Goal: Task Accomplishment & Management: Manage account settings

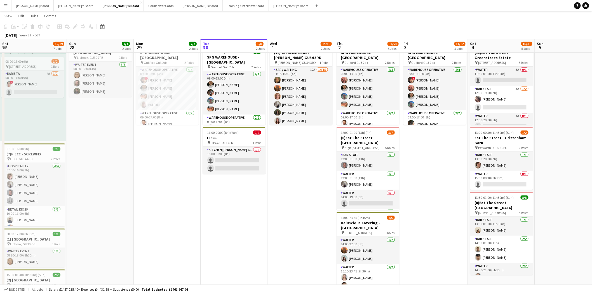
scroll to position [74, 0]
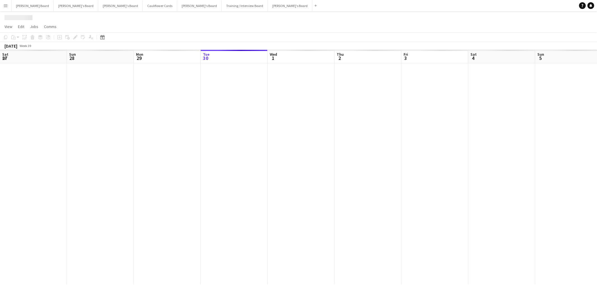
scroll to position [0, 133]
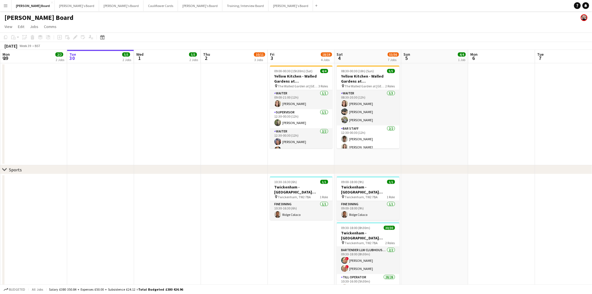
click at [4, 5] on app-icon "Menu" at bounding box center [5, 5] width 4 height 4
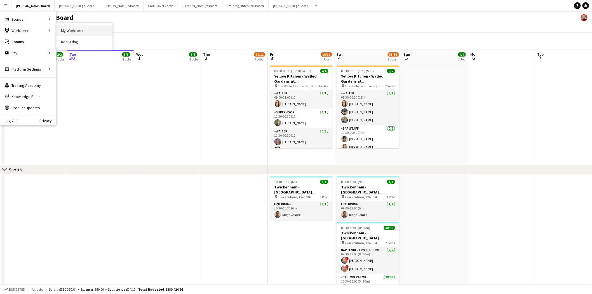
click at [79, 30] on link "My Workforce" at bounding box center [84, 30] width 56 height 11
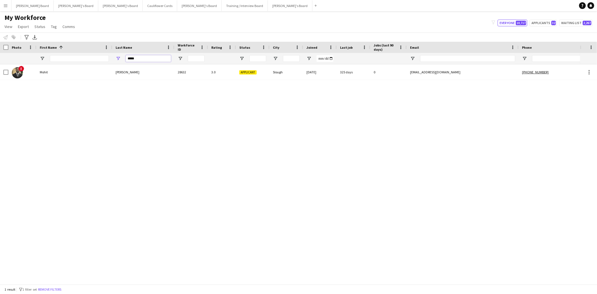
drag, startPoint x: 137, startPoint y: 58, endPoint x: 84, endPoint y: 58, distance: 52.9
click at [84, 58] on div "*****" at bounding box center [341, 58] width 683 height 11
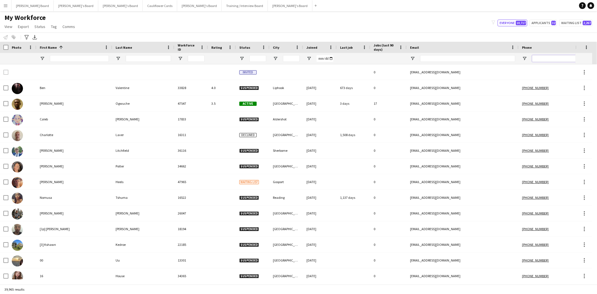
click at [554, 61] on input "Phone Filter Input" at bounding box center [559, 58] width 55 height 7
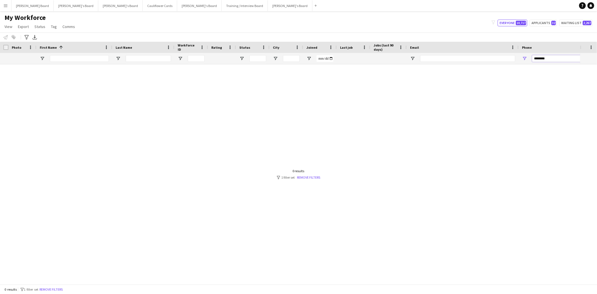
type input "********"
click at [513, 18] on div "My Workforce View Views Default view Compliance RTW Checks MANCHESTER Search UN…" at bounding box center [298, 22] width 597 height 19
click at [514, 21] on button "Everyone 10,717" at bounding box center [512, 23] width 30 height 7
type input "**********"
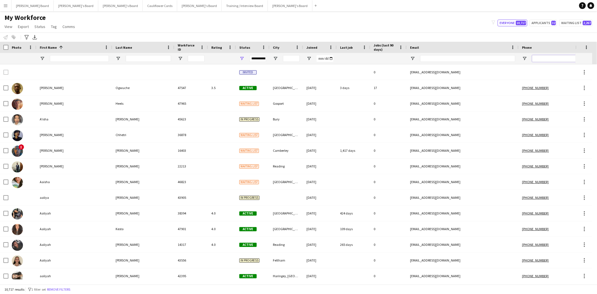
click at [549, 57] on input "Phone Filter Input" at bounding box center [559, 58] width 55 height 7
click at [79, 55] on input "First Name Filter Input" at bounding box center [79, 58] width 59 height 7
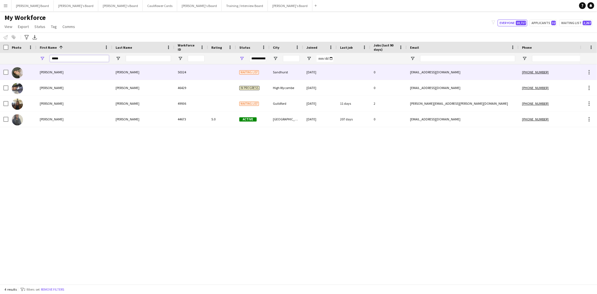
type input "*****"
click at [126, 72] on div "Armstrong-Davies" at bounding box center [143, 71] width 62 height 15
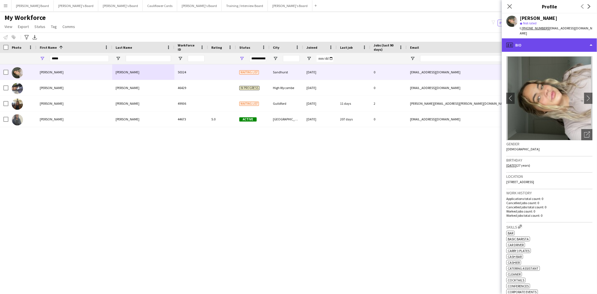
click at [547, 41] on div "profile Bio" at bounding box center [548, 44] width 95 height 13
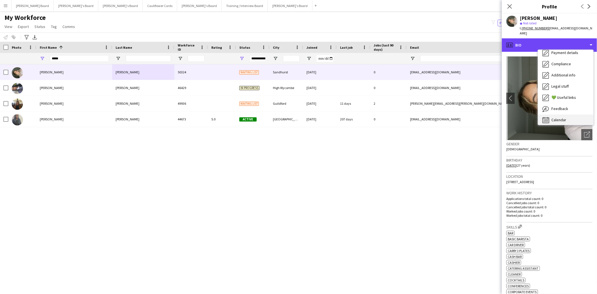
scroll to position [74, 0]
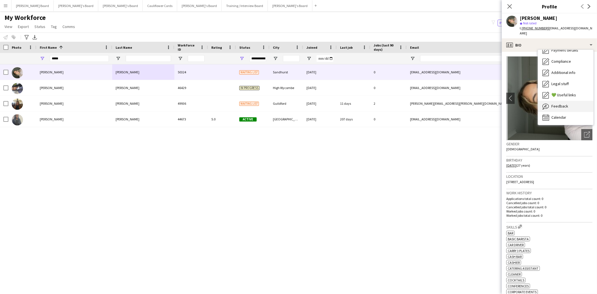
click at [566, 103] on span "Feedback" at bounding box center [559, 105] width 17 height 5
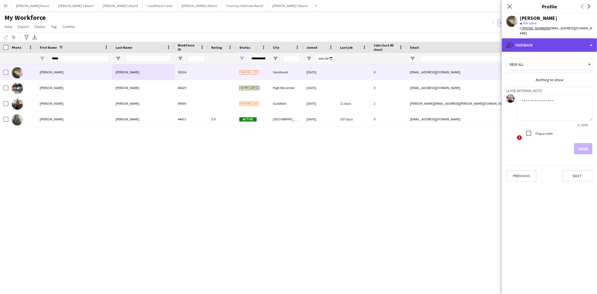
click at [544, 38] on div "bubble-pencil Feedback" at bounding box center [548, 44] width 95 height 13
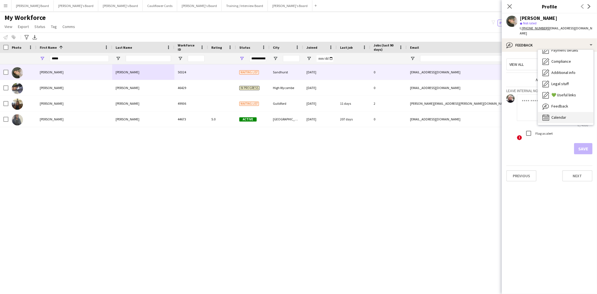
click at [565, 115] on span "Calendar" at bounding box center [558, 117] width 15 height 5
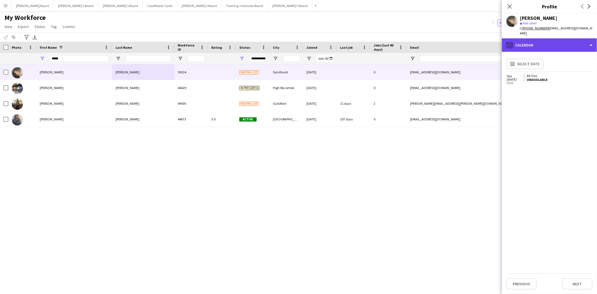
click at [545, 39] on div "calendar-full Calendar" at bounding box center [548, 44] width 95 height 13
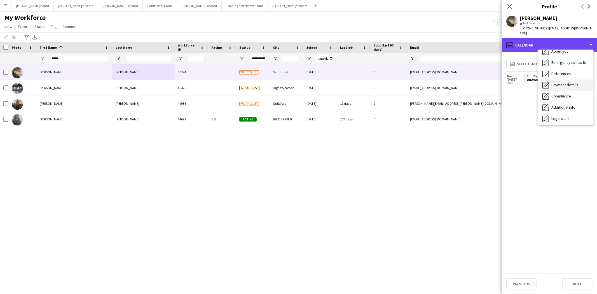
scroll to position [0, 0]
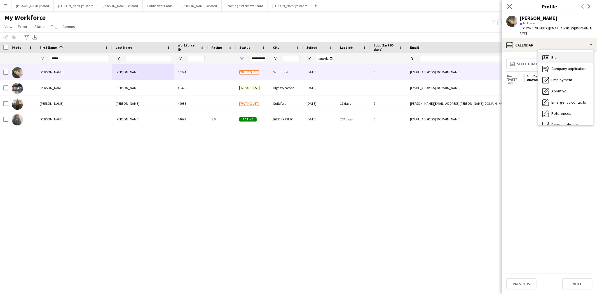
click at [557, 53] on div "Bio Bio" at bounding box center [564, 57] width 55 height 11
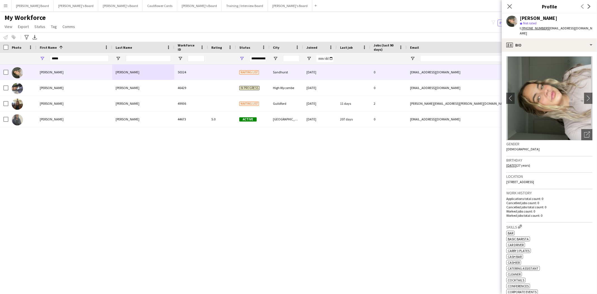
drag, startPoint x: 510, startPoint y: 5, endPoint x: 423, endPoint y: 43, distance: 94.9
click at [510, 5] on icon "Close pop-in" at bounding box center [509, 6] width 4 height 4
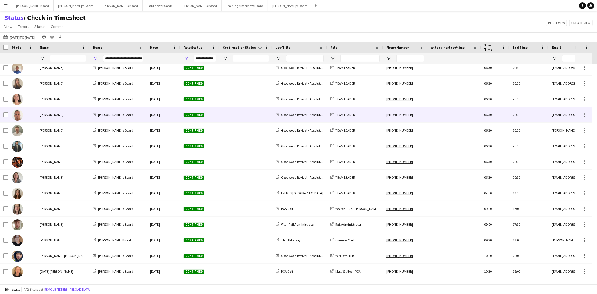
scroll to position [2823, 0]
